Goal: Task Accomplishment & Management: Manage account settings

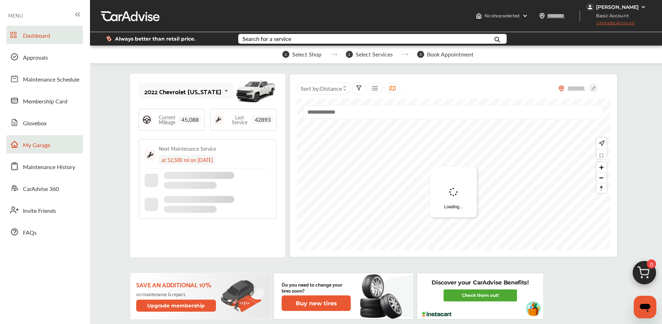
click at [39, 149] on span "My Garage" at bounding box center [36, 145] width 27 height 9
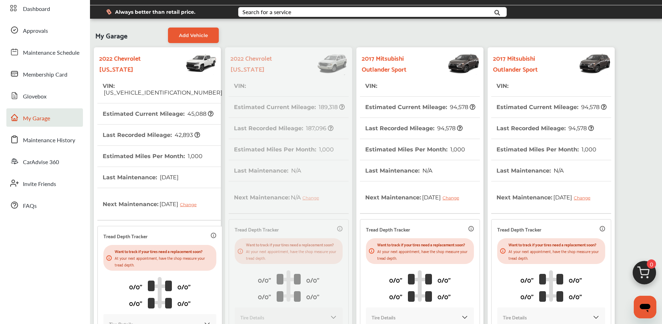
scroll to position [20, 0]
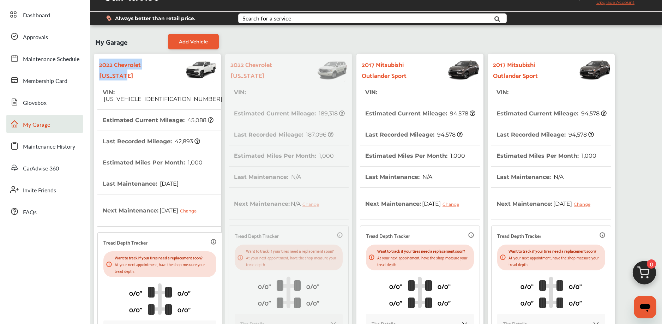
drag, startPoint x: 99, startPoint y: 64, endPoint x: 134, endPoint y: 73, distance: 36.2
click at [133, 72] on strong "2022 Chevrolet [US_STATE]" at bounding box center [130, 70] width 63 height 22
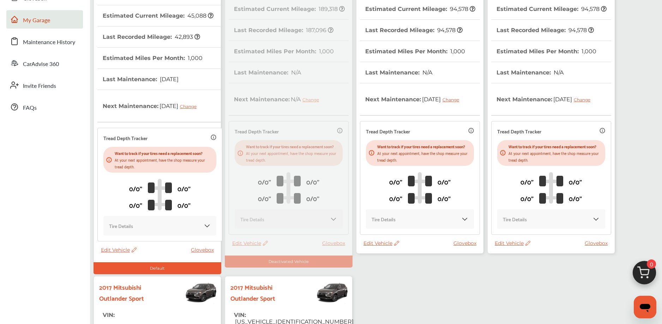
scroll to position [242, 0]
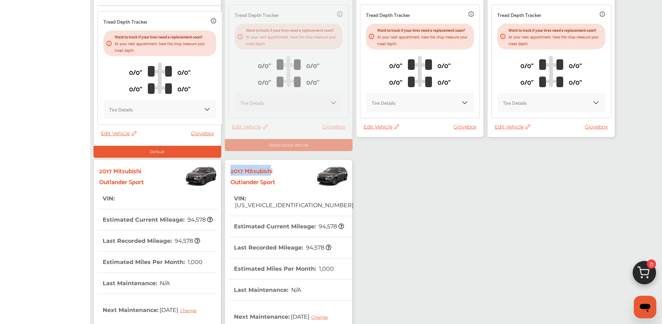
drag, startPoint x: 232, startPoint y: 170, endPoint x: 273, endPoint y: 173, distance: 40.8
click at [273, 173] on strong "2017 Mitsubishi Outlander Sport" at bounding box center [262, 176] width 63 height 22
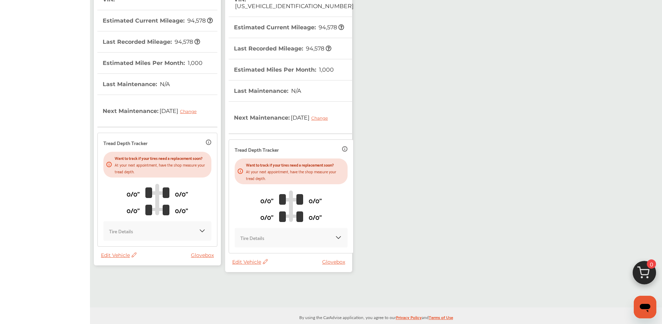
scroll to position [195, 0]
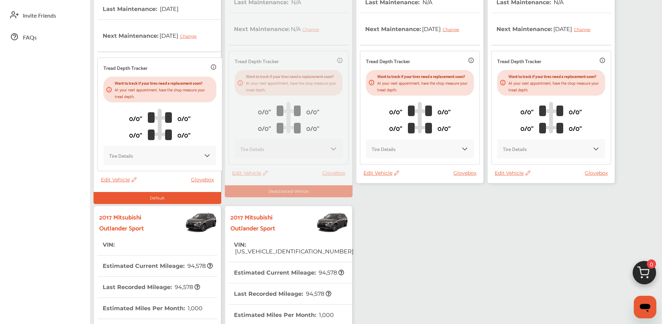
click at [383, 176] on span "Edit Vehicle" at bounding box center [382, 173] width 36 height 6
click at [392, 196] on div "Remove" at bounding box center [415, 195] width 64 height 11
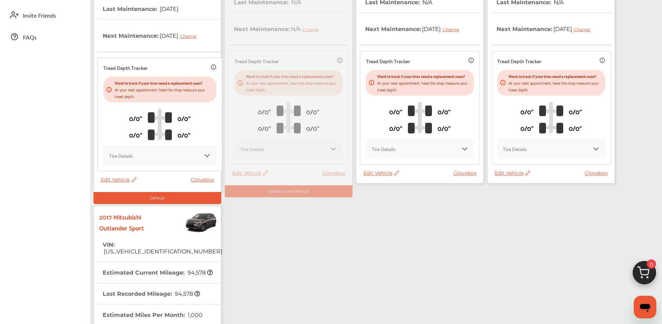
click at [381, 176] on span "Edit Vehicle" at bounding box center [382, 173] width 36 height 6
click at [391, 197] on div "Remove" at bounding box center [413, 198] width 64 height 11
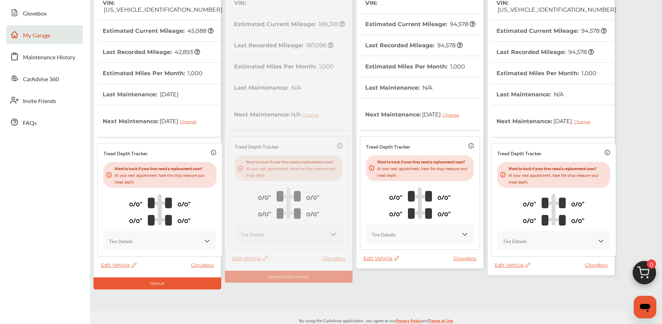
scroll to position [122, 0]
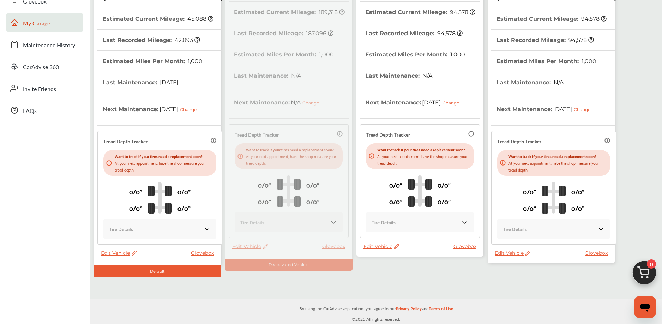
click at [385, 250] on span "Edit Vehicle" at bounding box center [382, 246] width 36 height 6
click at [391, 265] on div "Remove" at bounding box center [417, 269] width 64 height 11
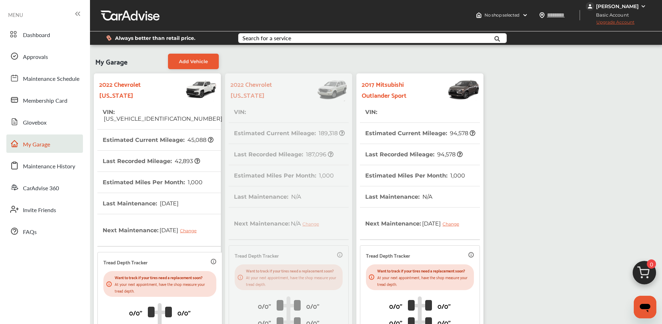
scroll to position [0, 0]
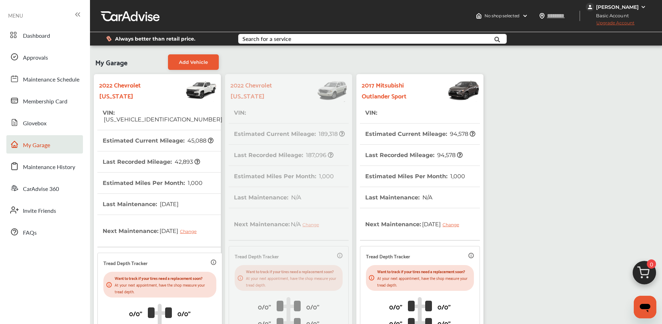
click at [407, 87] on strong "2017 Mitsubishi Outlander Sport" at bounding box center [393, 90] width 63 height 22
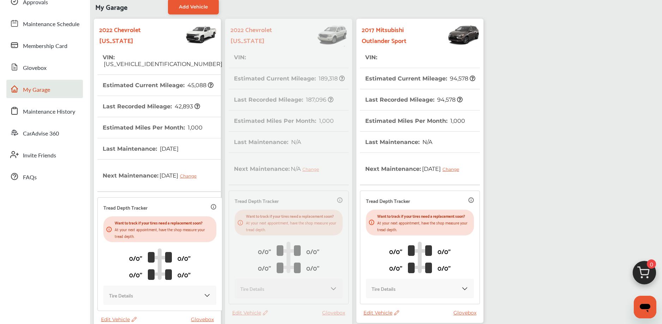
scroll to position [122, 0]
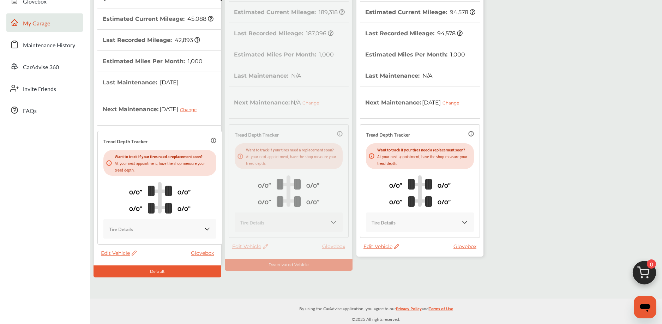
click at [381, 250] on span "Edit Vehicle" at bounding box center [382, 246] width 36 height 6
click at [368, 250] on span "Edit Vehicle" at bounding box center [382, 246] width 36 height 6
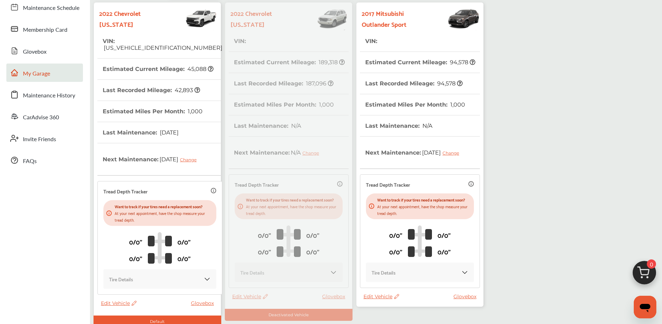
scroll to position [0, 0]
